Goal: Register for event/course

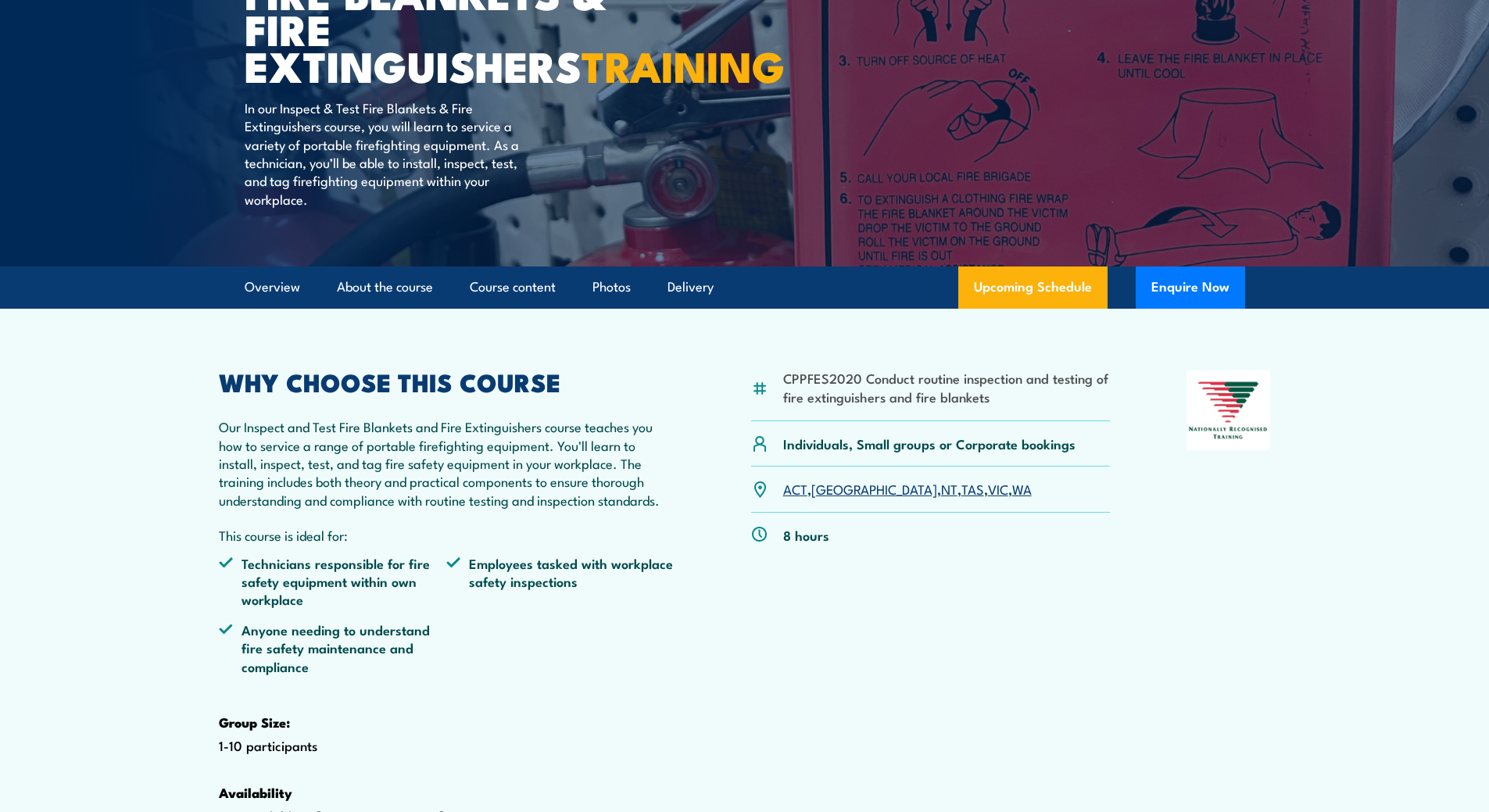
click at [988, 497] on link "VIC" at bounding box center [998, 488] width 20 height 19
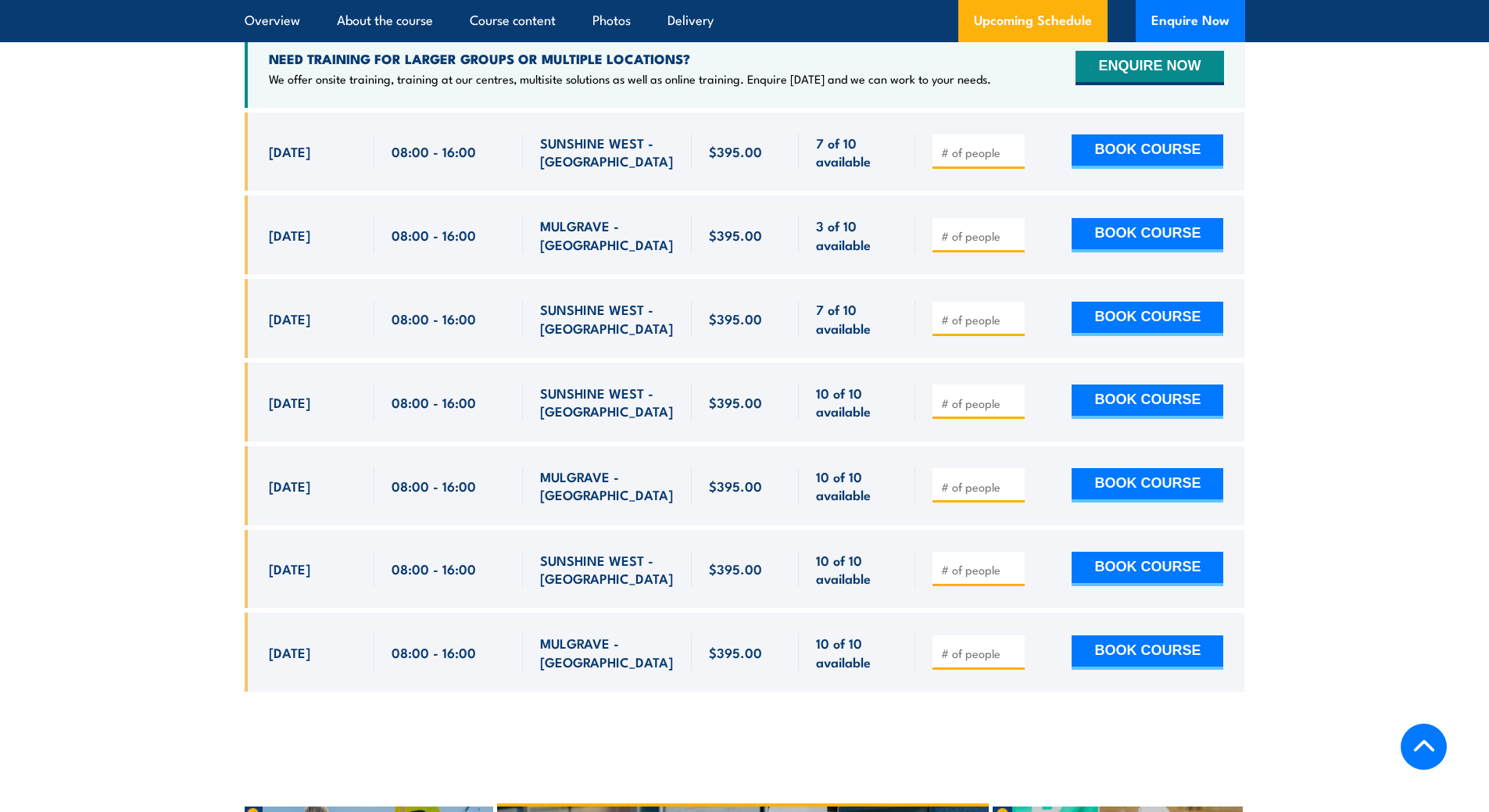
scroll to position [3058, 0]
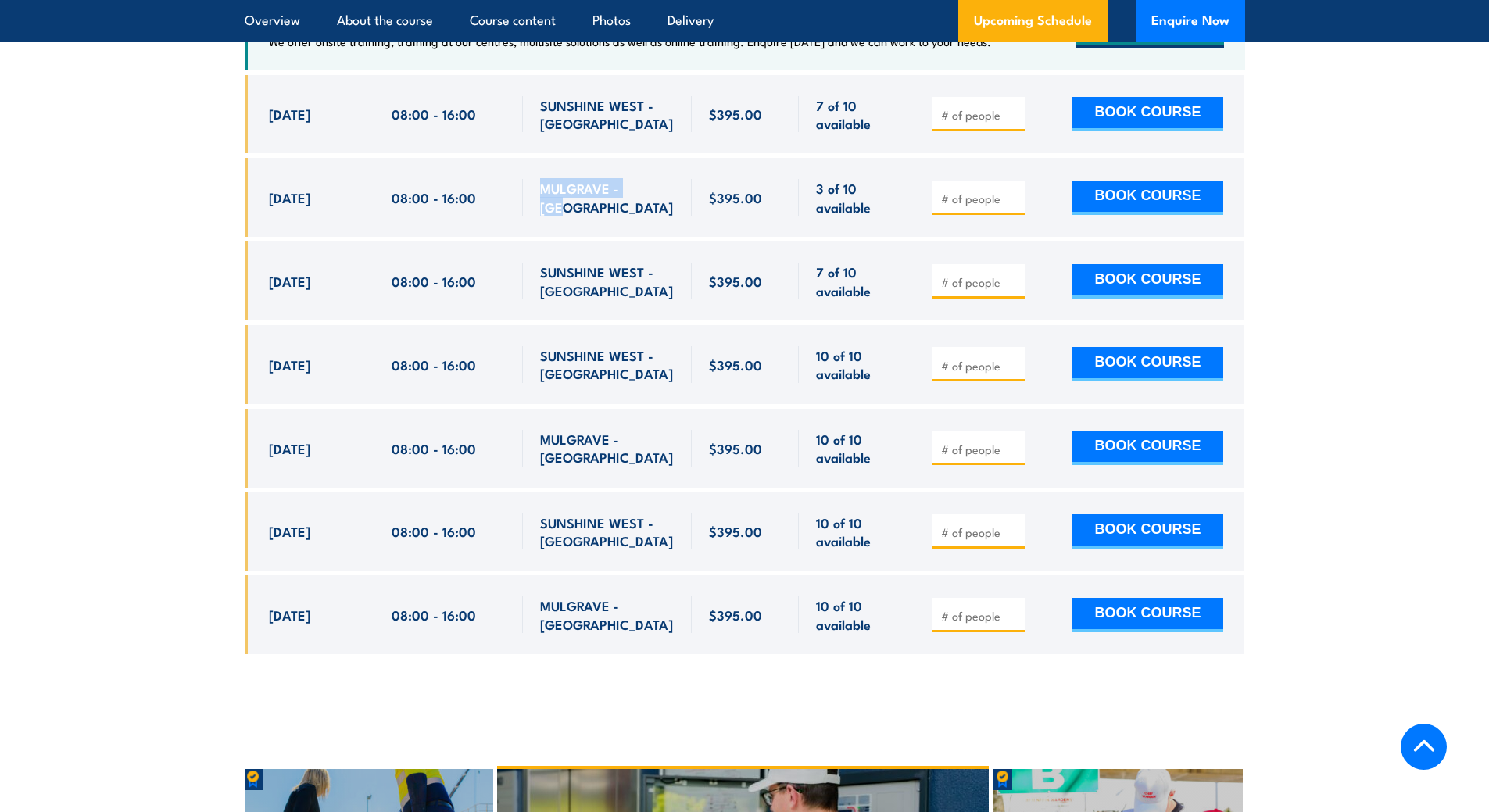
drag, startPoint x: 536, startPoint y: 229, endPoint x: 647, endPoint y: 232, distance: 111.0
click at [647, 232] on div "MULGRAVE - [GEOGRAPHIC_DATA]" at bounding box center [607, 198] width 169 height 79
copy span "MULGRAVE - [GEOGRAPHIC_DATA]"
drag, startPoint x: 540, startPoint y: 133, endPoint x: 572, endPoint y: 151, distance: 36.7
click at [572, 133] on span "SUNSHINE WEST - [GEOGRAPHIC_DATA]" at bounding box center [606, 114] width 134 height 37
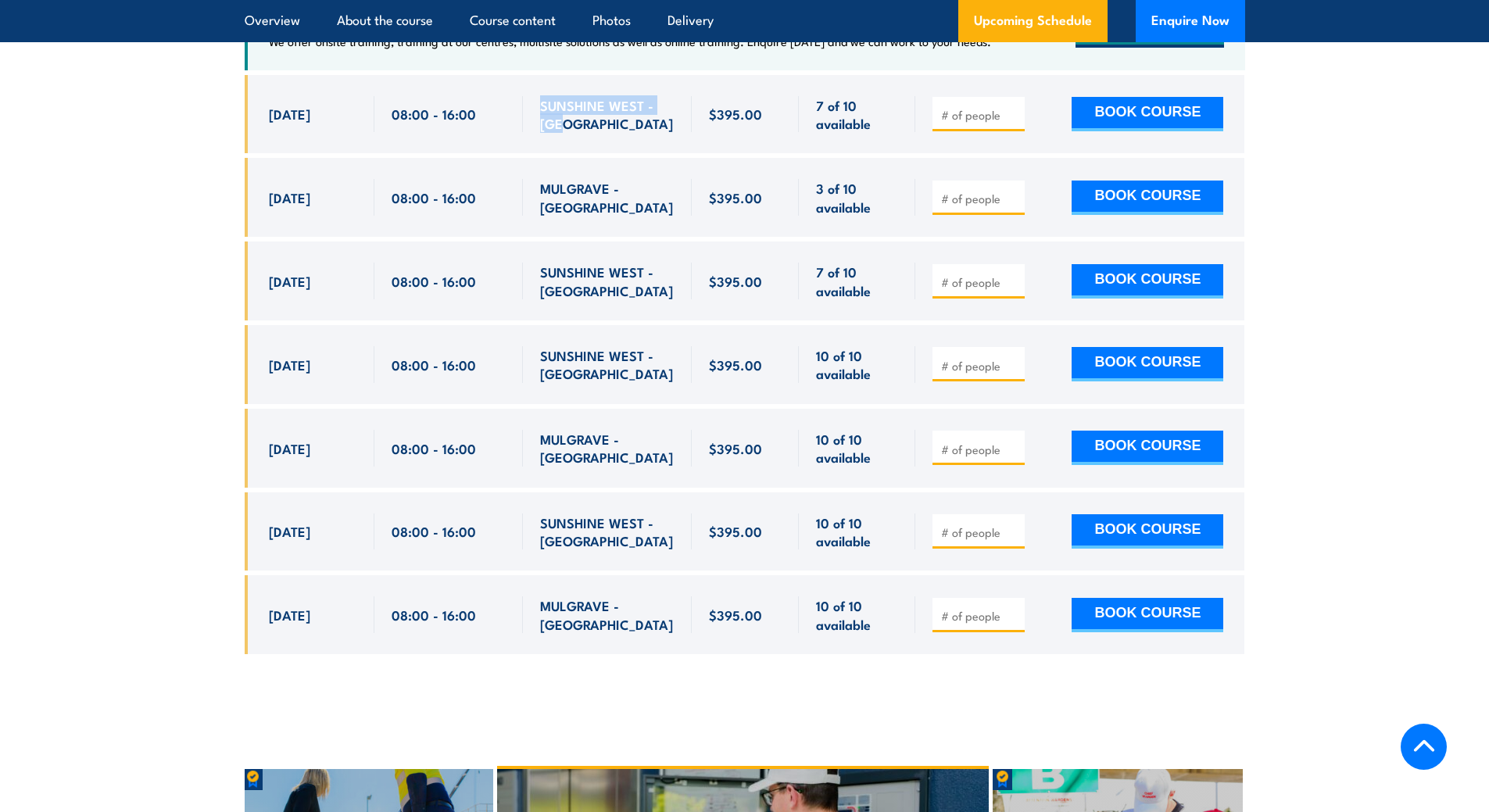
copy span "SUNSHINE WEST - [GEOGRAPHIC_DATA]"
